Goal: Information Seeking & Learning: Learn about a topic

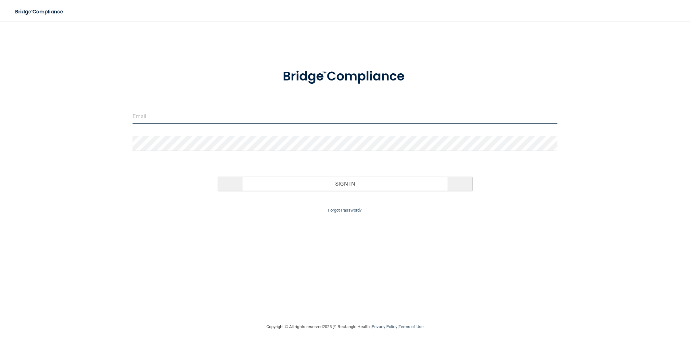
type input "[EMAIL_ADDRESS][DOMAIN_NAME]"
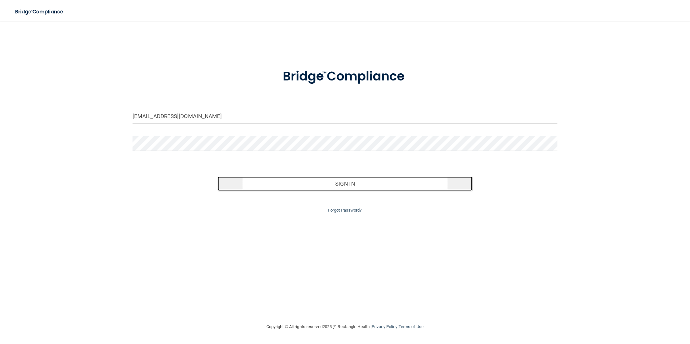
click at [340, 185] on button "Sign In" at bounding box center [345, 184] width 255 height 14
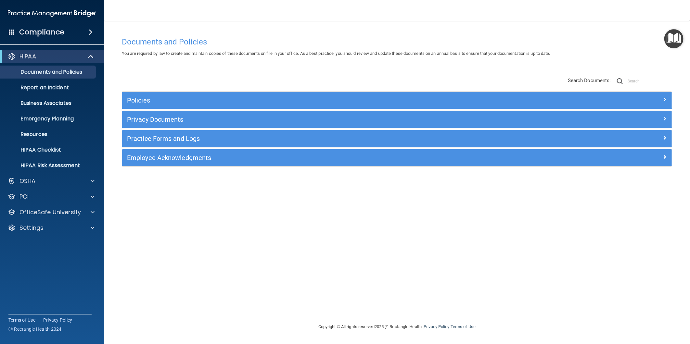
click at [55, 33] on h4 "Compliance" at bounding box center [41, 32] width 45 height 9
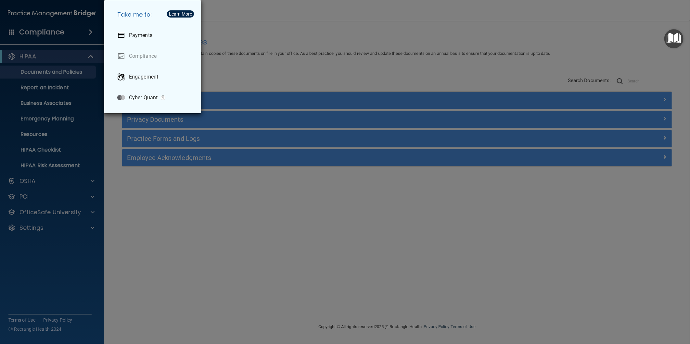
click at [55, 31] on div "Take me to: Payments Compliance Engagement Cyber Quant" at bounding box center [345, 172] width 690 height 344
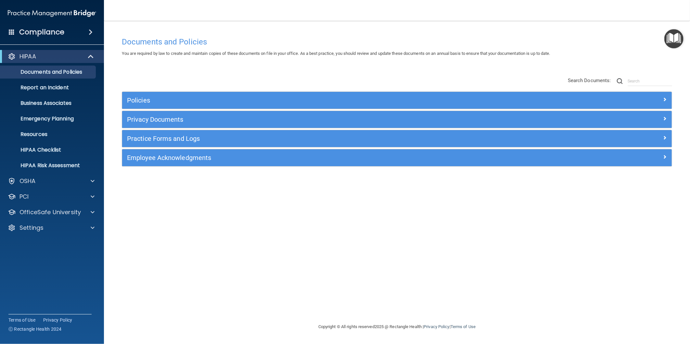
click at [11, 30] on span at bounding box center [12, 32] width 6 height 6
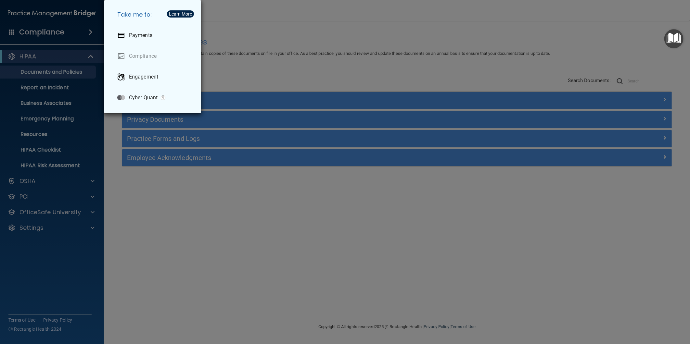
click at [75, 32] on div "Take me to: Payments Compliance Engagement Cyber Quant" at bounding box center [345, 172] width 690 height 344
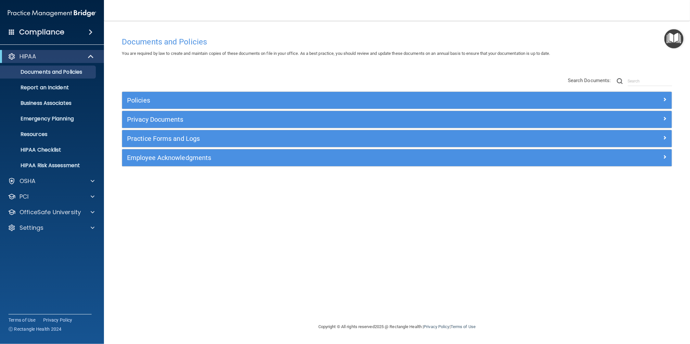
click at [50, 31] on h4 "Compliance" at bounding box center [41, 32] width 45 height 9
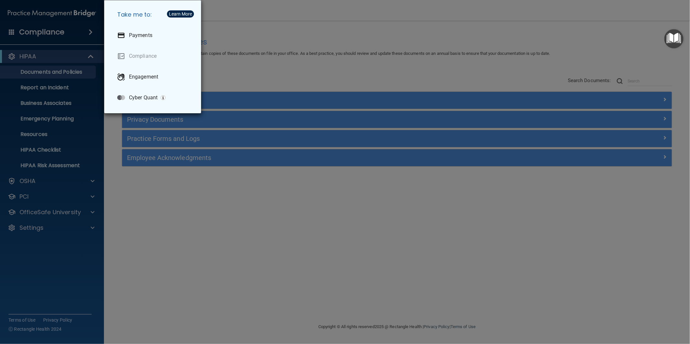
click at [355, 57] on div "Take me to: Payments Compliance Engagement Cyber Quant" at bounding box center [345, 172] width 690 height 344
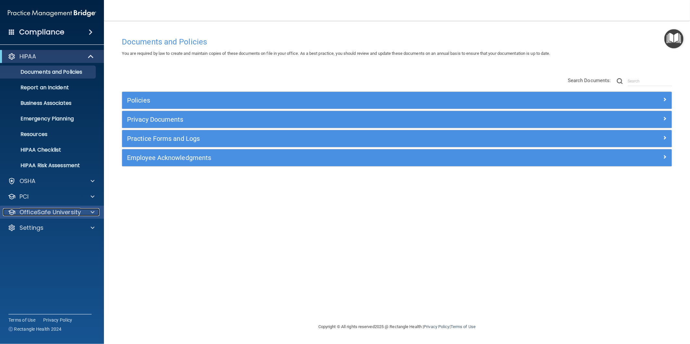
click at [73, 213] on p "OfficeSafe University" at bounding box center [49, 212] width 61 height 8
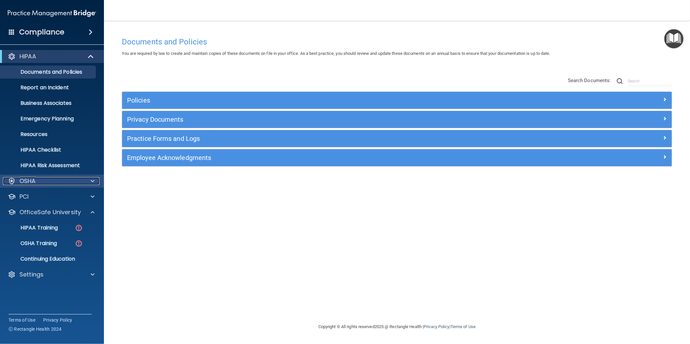
click at [69, 183] on div "OSHA" at bounding box center [43, 181] width 81 height 8
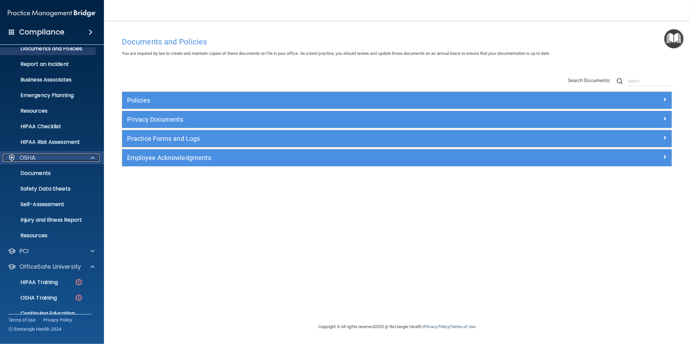
scroll to position [36, 0]
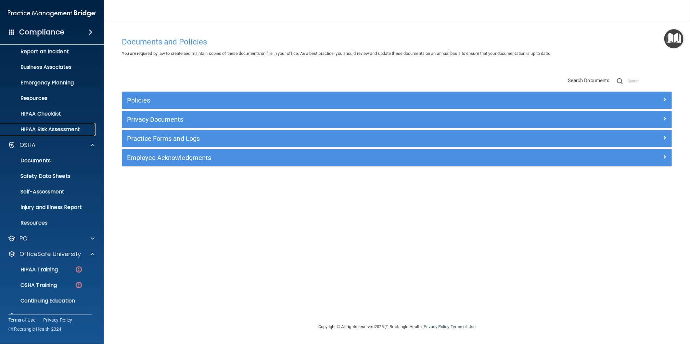
click at [71, 131] on p "HIPAA Risk Assessment" at bounding box center [48, 129] width 89 height 6
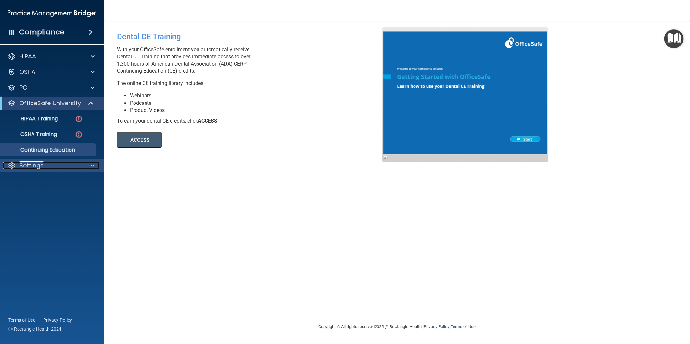
click at [79, 162] on div "Settings" at bounding box center [43, 166] width 81 height 8
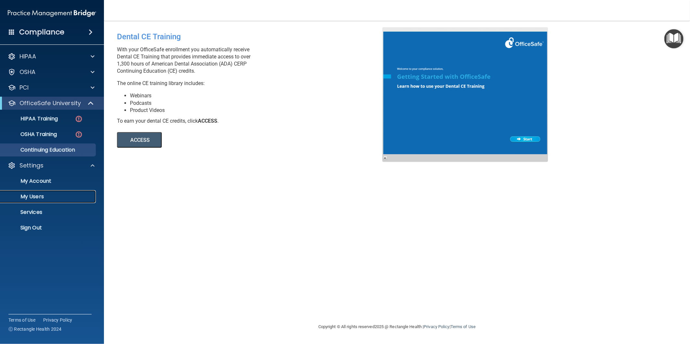
click at [57, 197] on p "My Users" at bounding box center [48, 197] width 89 height 6
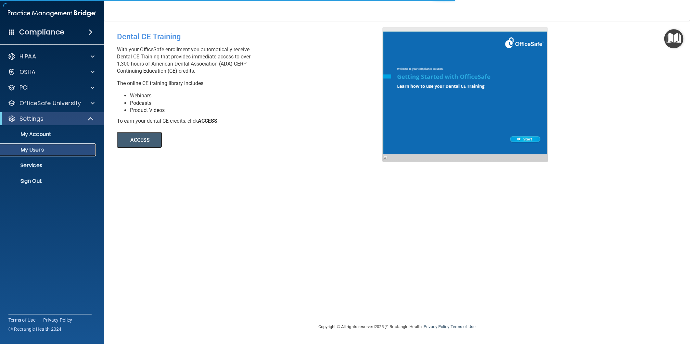
select select "20"
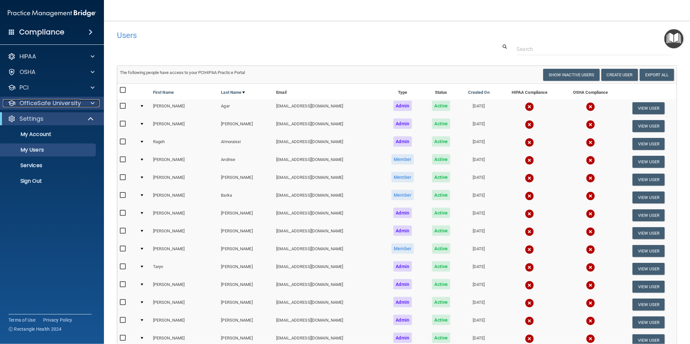
click at [72, 102] on p "OfficeSafe University" at bounding box center [49, 103] width 61 height 8
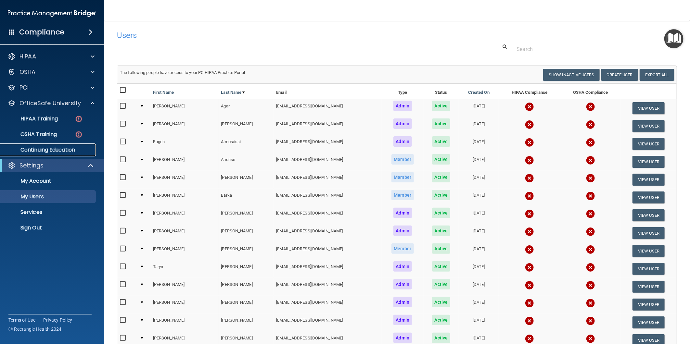
click at [47, 150] on p "Continuing Education" at bounding box center [48, 150] width 89 height 6
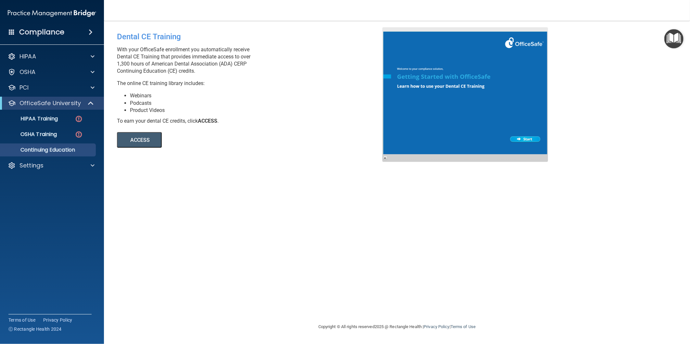
click at [157, 138] on button "ACCESS" at bounding box center [139, 140] width 45 height 16
click at [50, 164] on div "Settings" at bounding box center [43, 166] width 81 height 8
click at [39, 196] on p "My Users" at bounding box center [48, 197] width 89 height 6
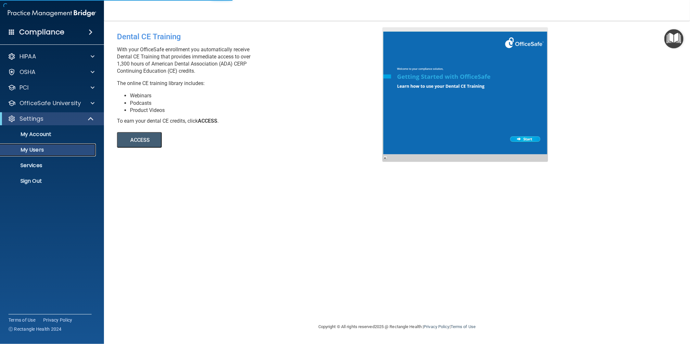
select select "20"
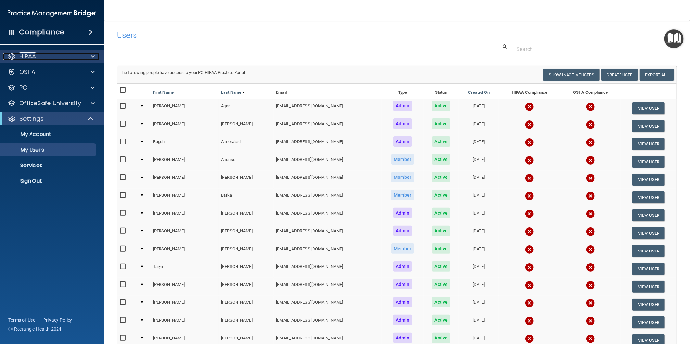
click at [56, 56] on div "HIPAA" at bounding box center [43, 57] width 81 height 8
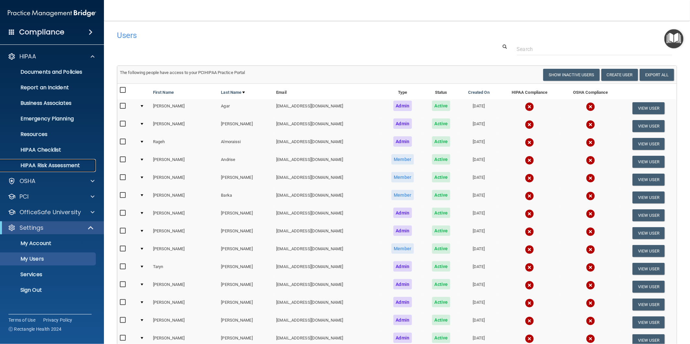
click at [69, 162] on p "HIPAA Risk Assessment" at bounding box center [48, 165] width 89 height 6
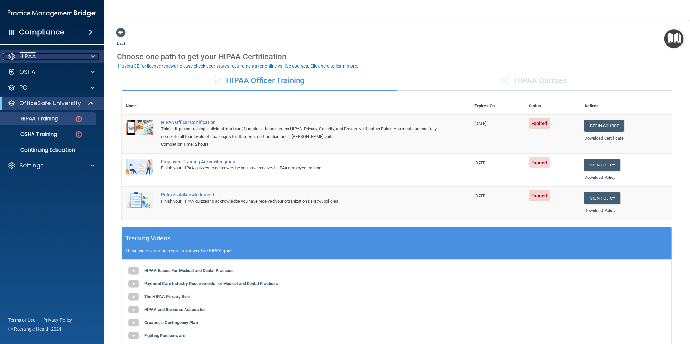
click at [44, 53] on div "HIPAA" at bounding box center [43, 57] width 81 height 8
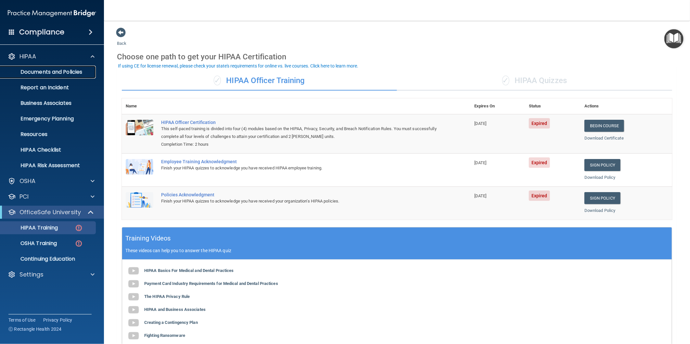
click at [67, 71] on p "Documents and Policies" at bounding box center [48, 72] width 89 height 6
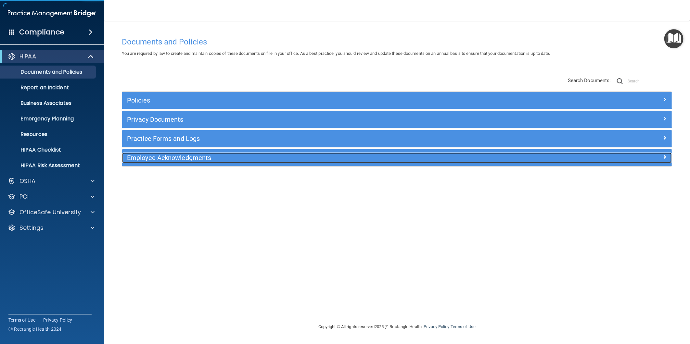
click at [260, 158] on h5 "Employee Acknowledgments" at bounding box center [328, 157] width 402 height 7
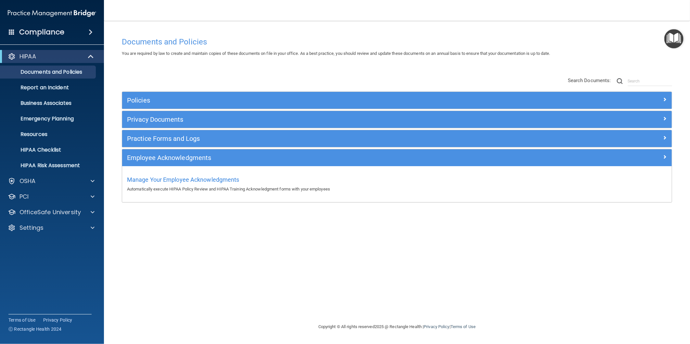
click at [52, 36] on h4 "Compliance" at bounding box center [41, 32] width 45 height 9
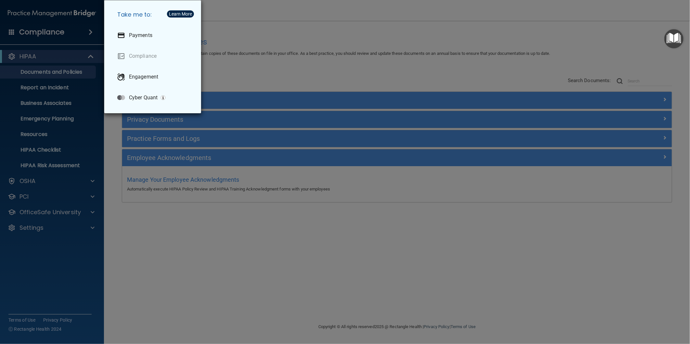
click at [245, 30] on div "Take me to: Payments Compliance Engagement Cyber Quant" at bounding box center [345, 172] width 690 height 344
